Goal: Information Seeking & Learning: Learn about a topic

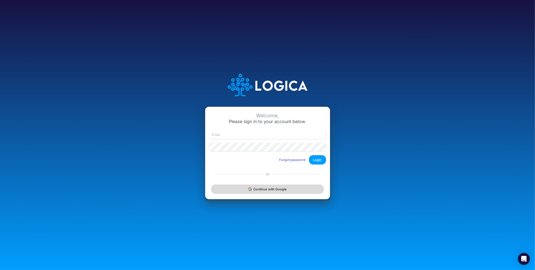
click at [279, 185] on button "Continue with Google" at bounding box center [267, 188] width 112 height 9
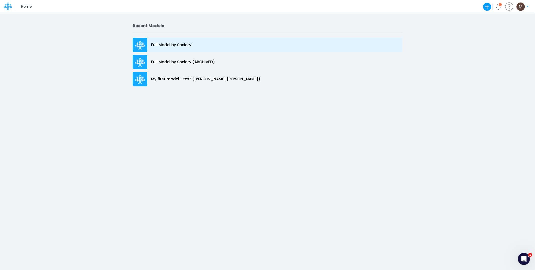
click at [191, 46] on div "Full Model by Society" at bounding box center [268, 45] width 270 height 15
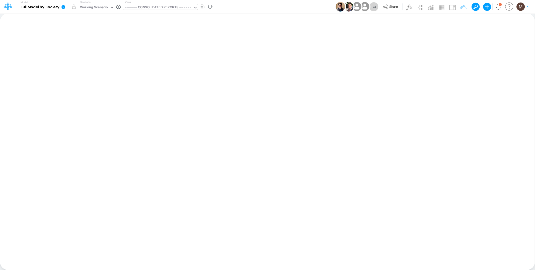
click at [157, 6] on div "====== CONSOLIDATED REPORTS ======" at bounding box center [158, 8] width 66 height 6
type input "dc by"
click at [162, 17] on div "DC by Vertical" at bounding box center [157, 16] width 68 height 8
type input "DC by Vertical"
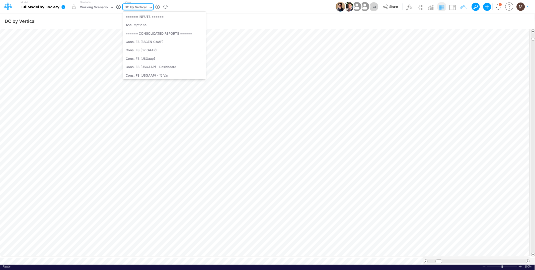
click at [140, 6] on div "DC by Vertical" at bounding box center [136, 8] width 22 height 6
type input "unit e"
click at [146, 25] on div "Unit Economics (PIX)" at bounding box center [164, 25] width 82 height 8
type input "DC by Vertical"
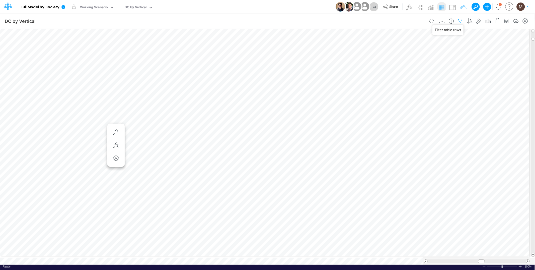
click at [457, 20] on icon "button" at bounding box center [461, 21] width 8 height 5
click at [385, 53] on icon "button" at bounding box center [384, 53] width 3 height 3
select select "tableSearchOR"
click at [354, 69] on div at bounding box center [347, 69] width 48 height 9
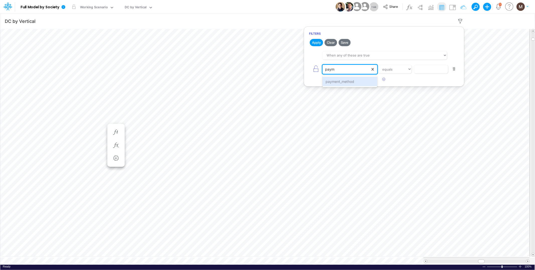
type input "payme"
click at [350, 82] on div "payment_method" at bounding box center [350, 81] width 54 height 9
click at [425, 70] on input "text" at bounding box center [431, 69] width 34 height 9
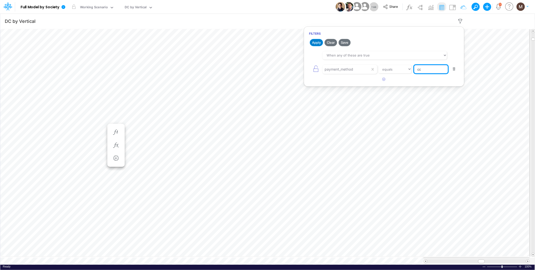
type input "cc"
click at [315, 42] on button "Apply" at bounding box center [316, 42] width 13 height 7
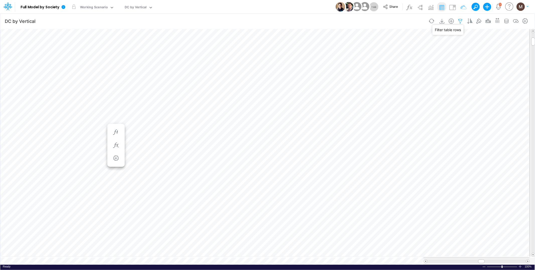
click at [459, 20] on icon "button" at bounding box center [461, 21] width 8 height 5
select select "tableSearchOR"
click at [381, 83] on button "button" at bounding box center [384, 79] width 10 height 8
click at [351, 74] on div at bounding box center [347, 69] width 48 height 9
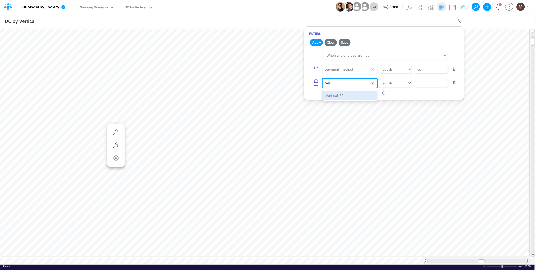
type input "vert"
select select "tableSearchOR"
click at [348, 94] on div "Vertical_FP" at bounding box center [350, 95] width 54 height 9
click at [436, 74] on input "text" at bounding box center [431, 69] width 34 height 9
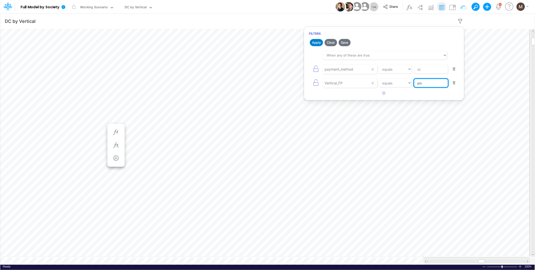
type input "pix"
click at [314, 41] on button "Apply" at bounding box center [316, 42] width 13 height 7
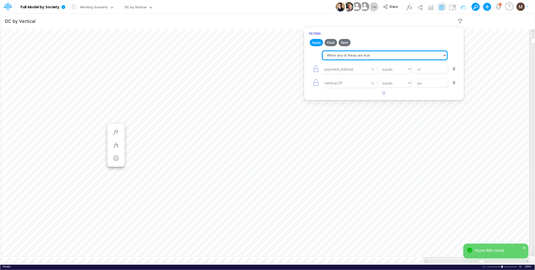
click at [351, 56] on select "When all of these are true When any of these are true" at bounding box center [385, 55] width 124 height 9
select select "tableSearchAND"
click at [323, 51] on select "When all of these are true When any of these are true" at bounding box center [385, 55] width 124 height 9
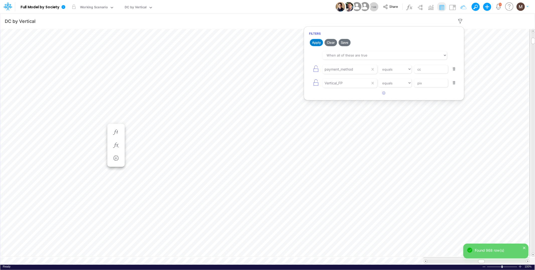
click at [316, 43] on button "Apply" at bounding box center [316, 42] width 13 height 7
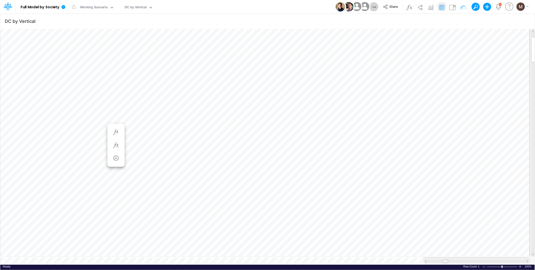
drag, startPoint x: 480, startPoint y: 259, endPoint x: 443, endPoint y: 256, distance: 37.0
click at [443, 259] on div at bounding box center [445, 261] width 7 height 4
click at [529, 259] on span at bounding box center [527, 260] width 3 height 3
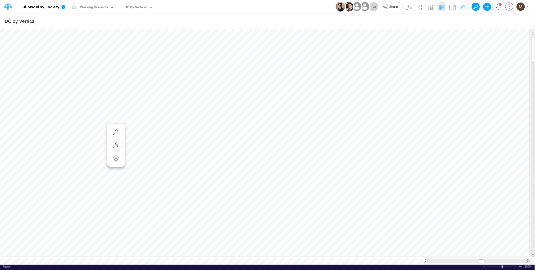
click at [529, 259] on span at bounding box center [527, 260] width 3 height 3
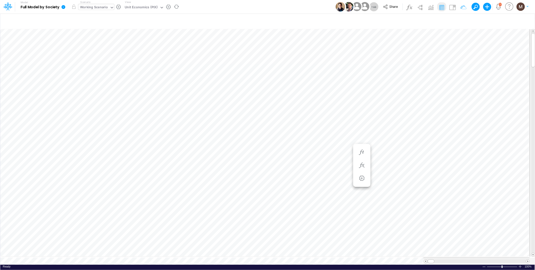
scroll to position [0, 0]
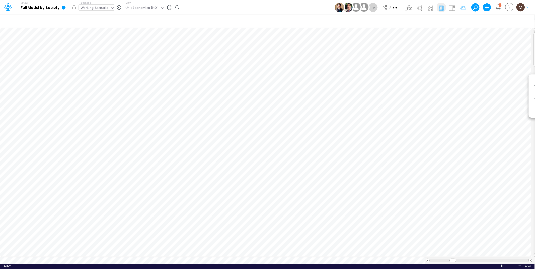
scroll to position [0, 0]
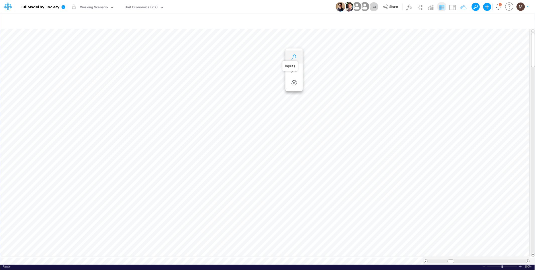
click at [292, 55] on icon "button" at bounding box center [294, 56] width 8 height 5
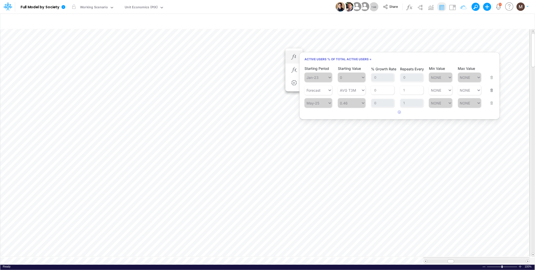
scroll to position [0, 0]
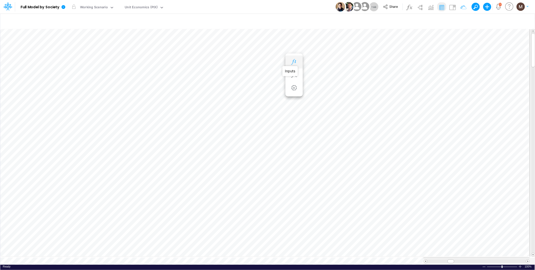
click at [297, 63] on icon "button" at bounding box center [294, 61] width 8 height 5
click at [295, 69] on icon "button" at bounding box center [294, 66] width 8 height 5
click at [296, 124] on icon "button" at bounding box center [294, 121] width 8 height 5
